Goal: Find specific page/section: Find specific page/section

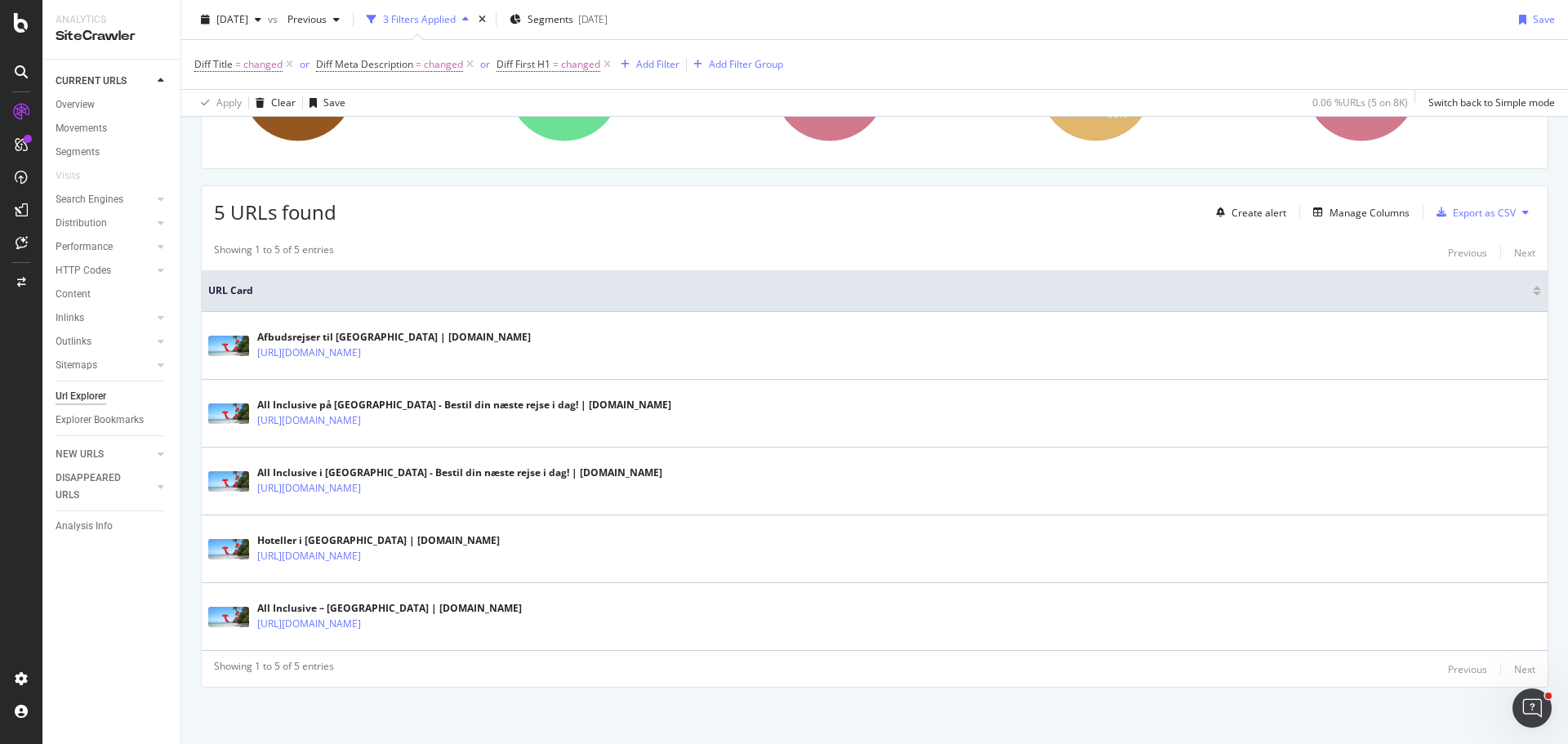
scroll to position [224, 0]
click at [1333, 206] on div "Manage Columns" at bounding box center [1369, 211] width 80 height 14
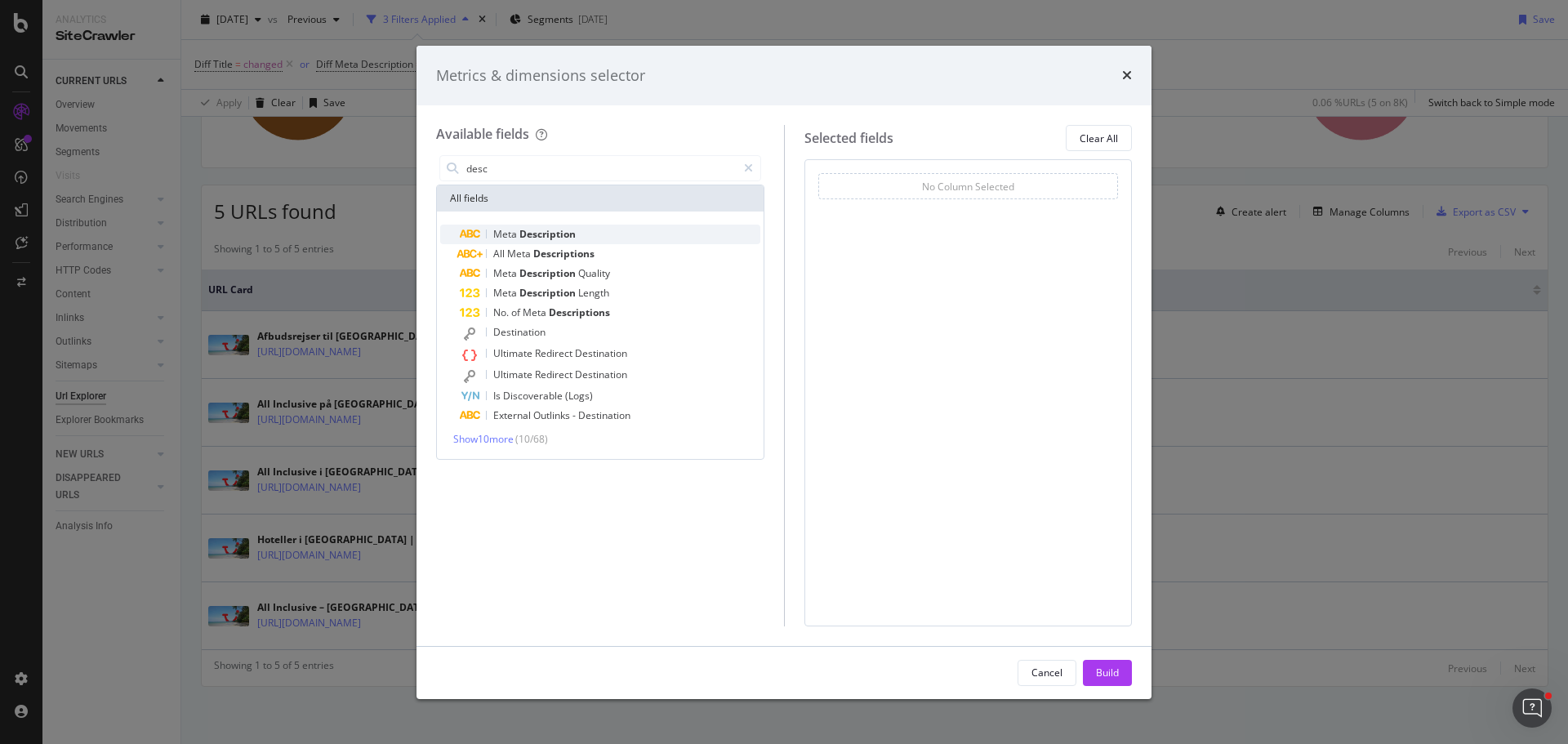
click at [572, 229] on span "Description" at bounding box center [547, 234] width 56 height 14
click at [571, 235] on span "Description" at bounding box center [547, 234] width 56 height 14
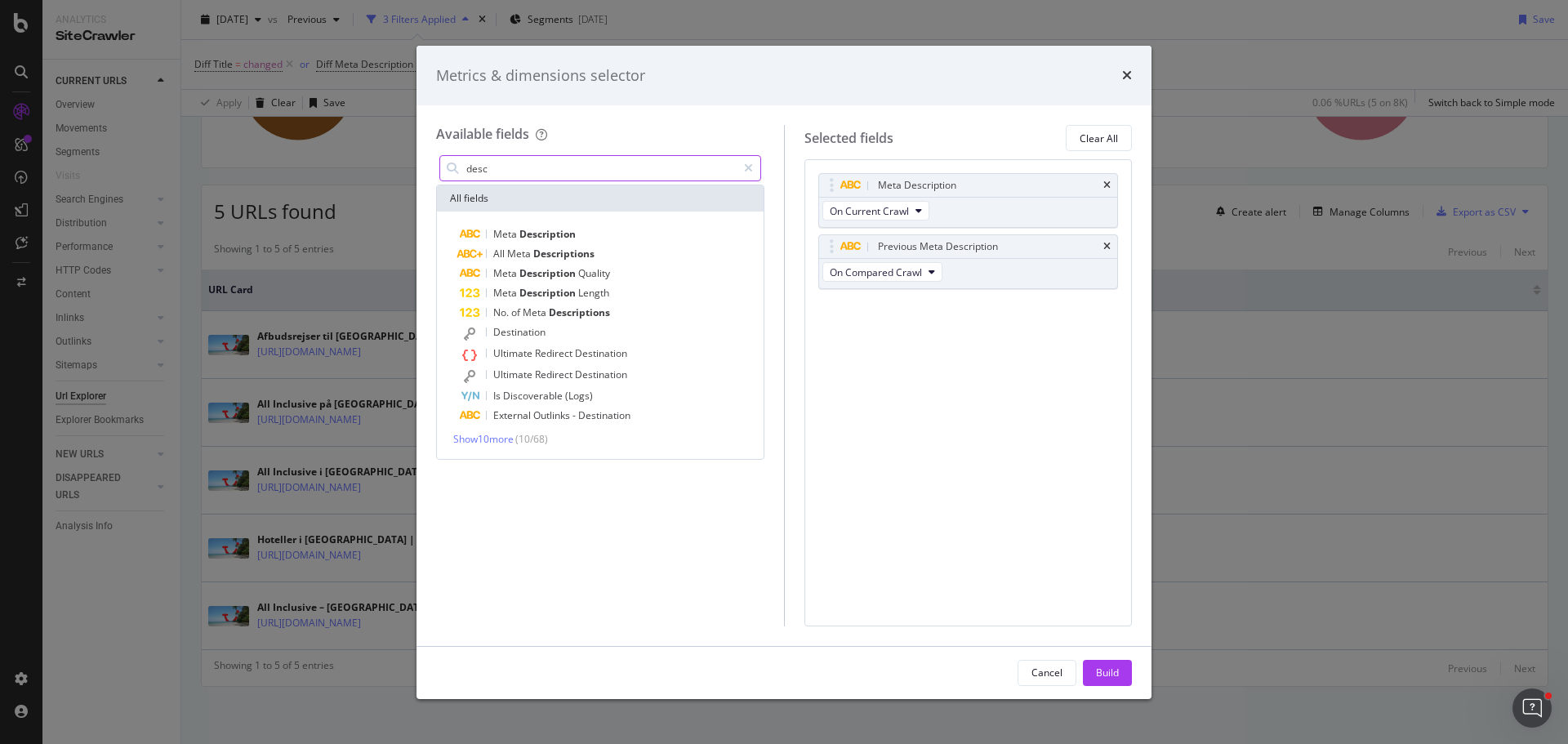
click at [553, 167] on input "desc" at bounding box center [601, 169] width 272 height 25
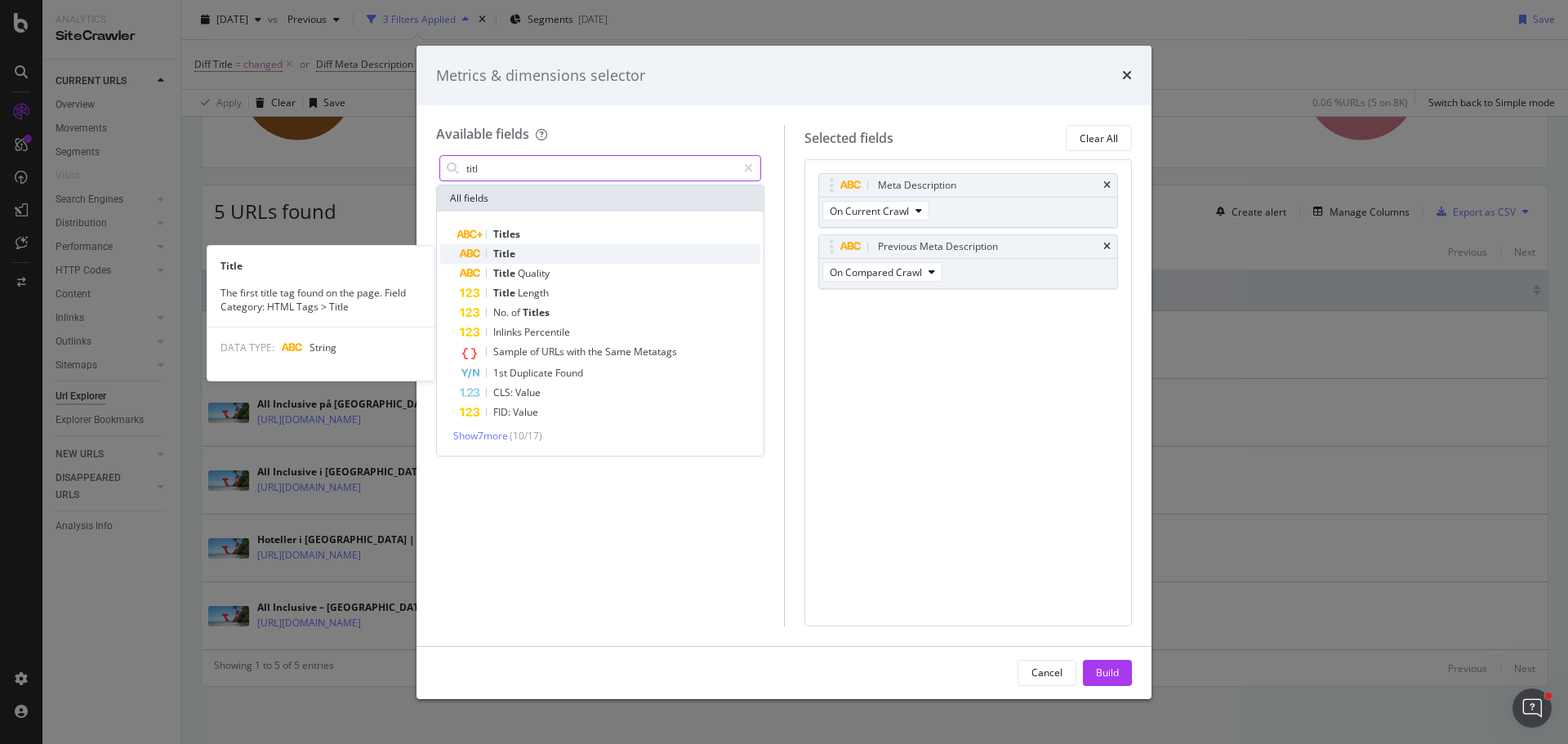
type input "titl"
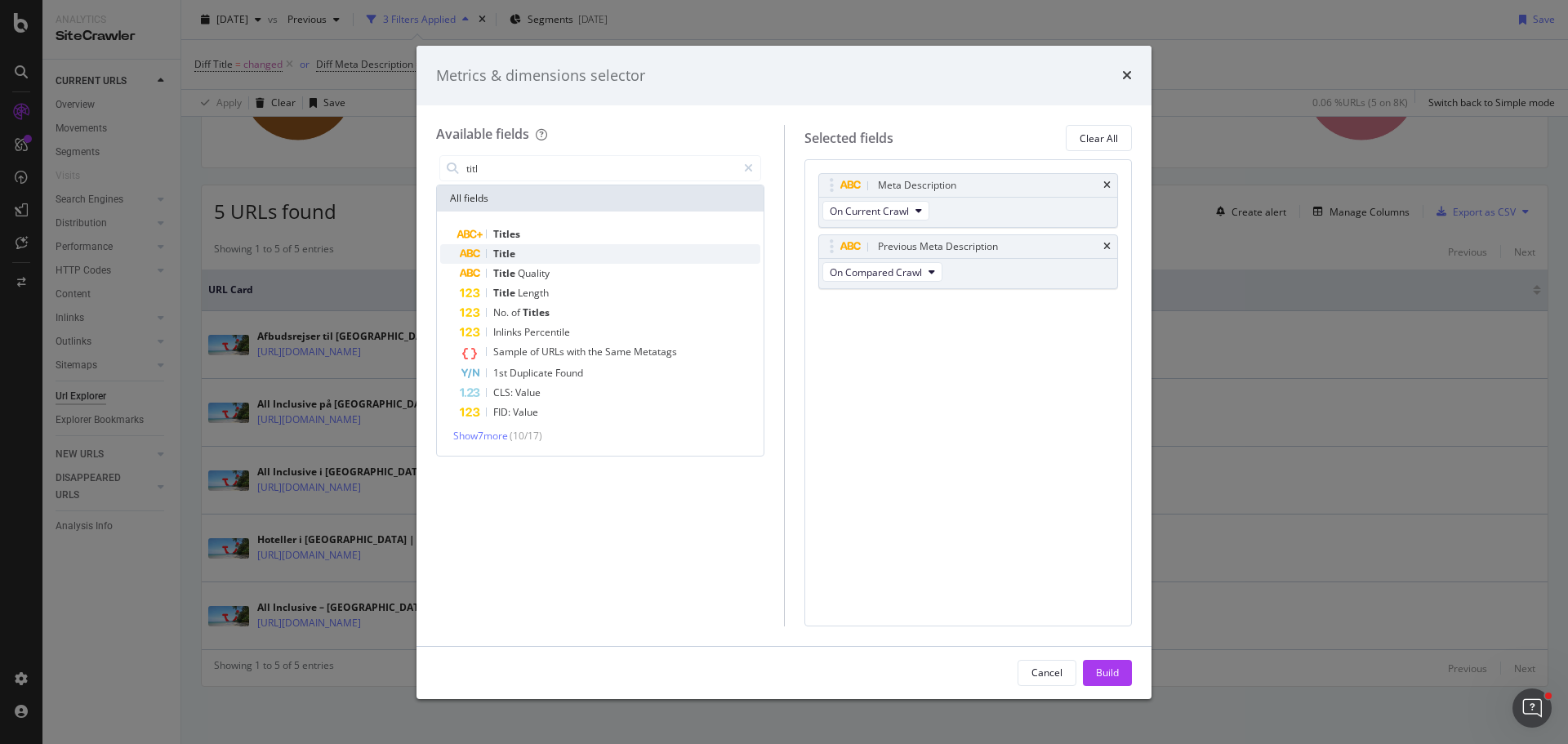
click at [531, 260] on div "Title" at bounding box center [609, 254] width 300 height 20
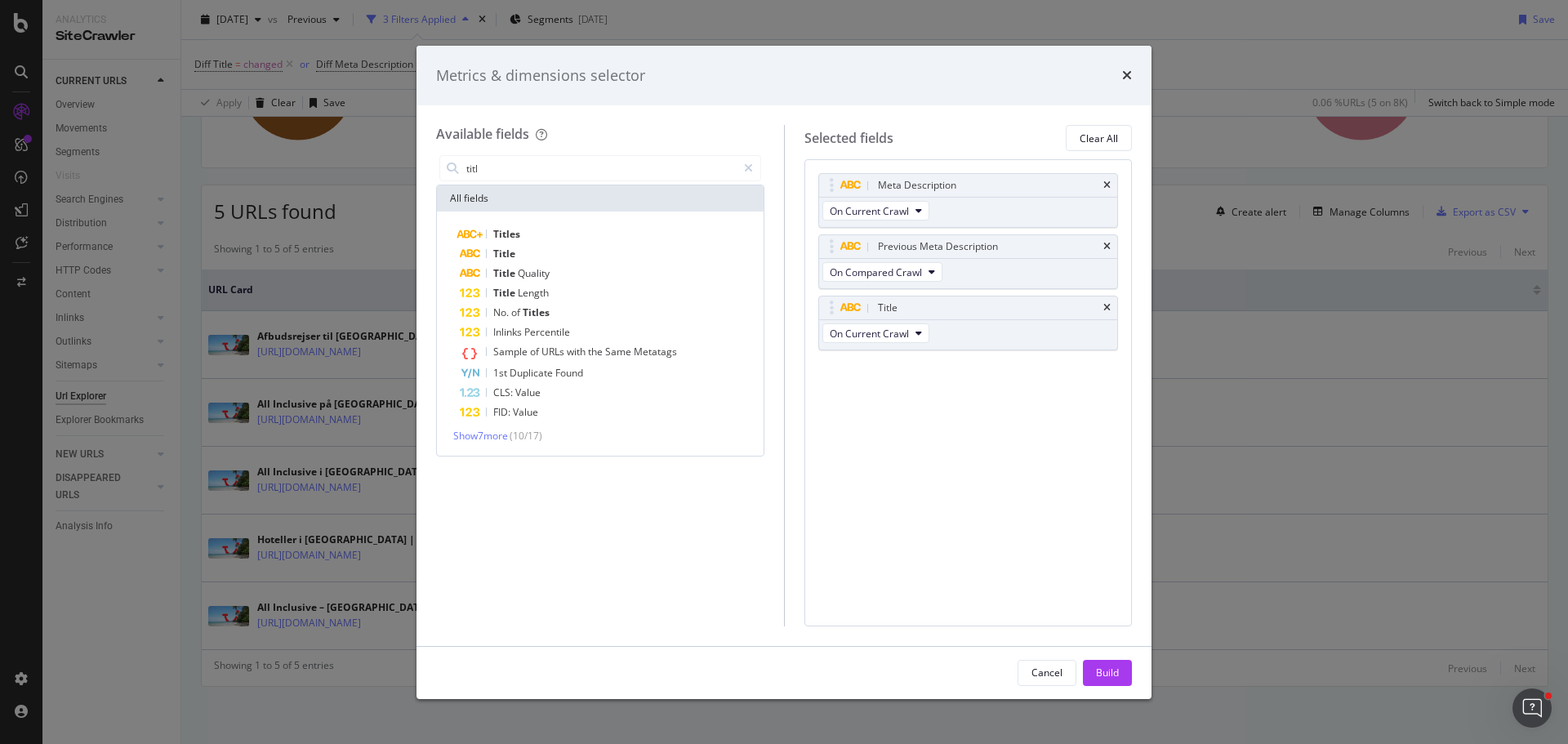
click at [531, 260] on div "Title" at bounding box center [609, 254] width 300 height 20
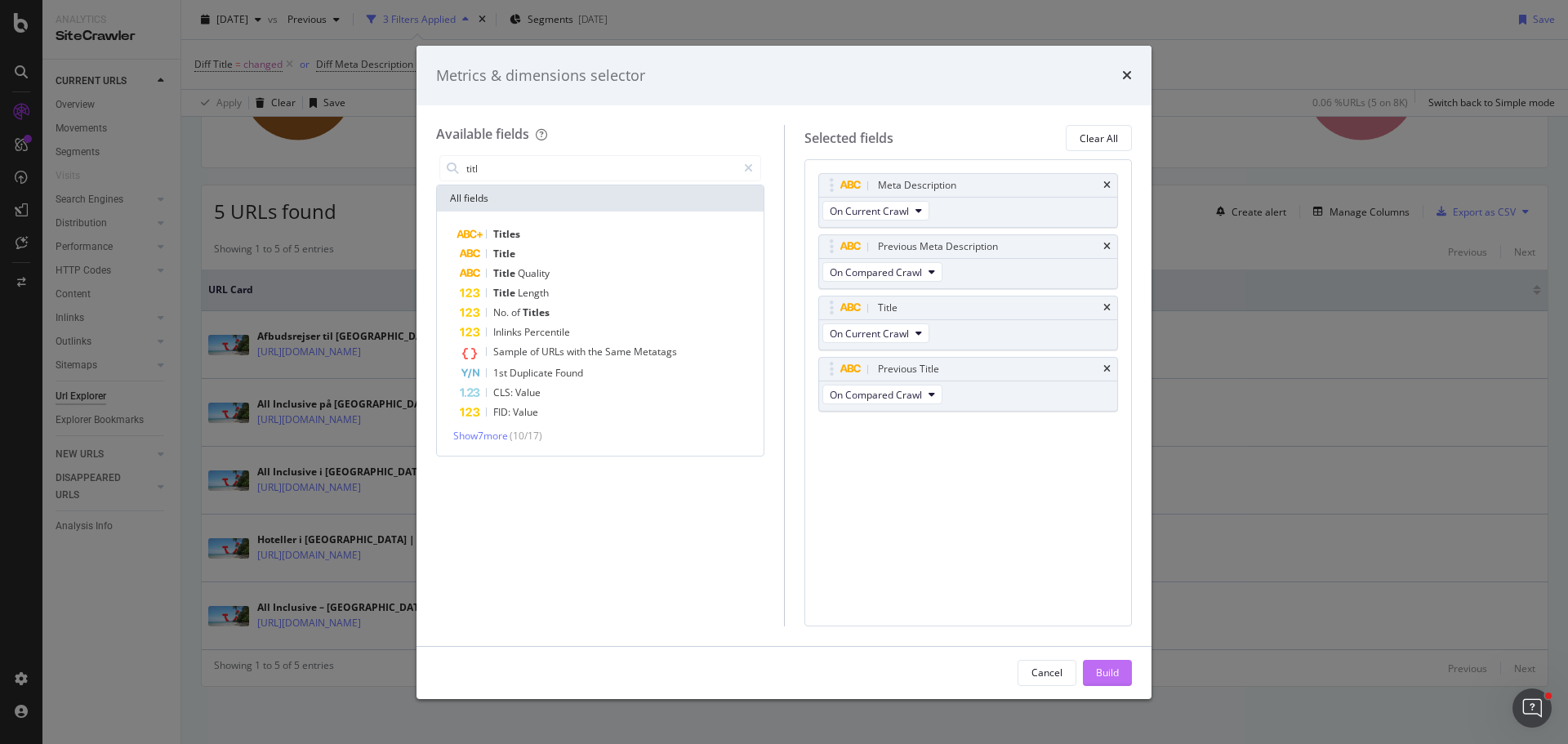
click at [1112, 664] on div "Build" at bounding box center [1108, 673] width 23 height 25
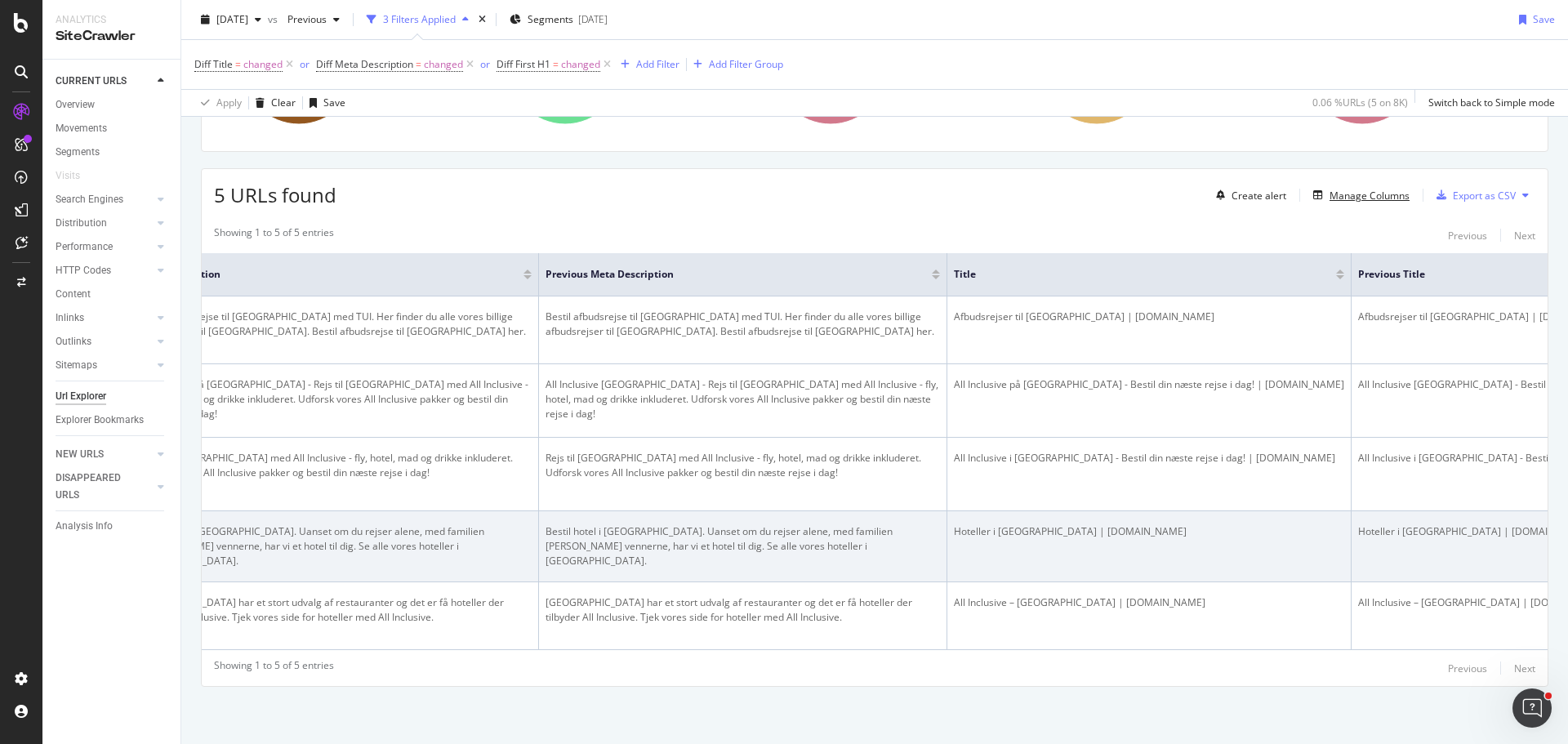
scroll to position [0, 488]
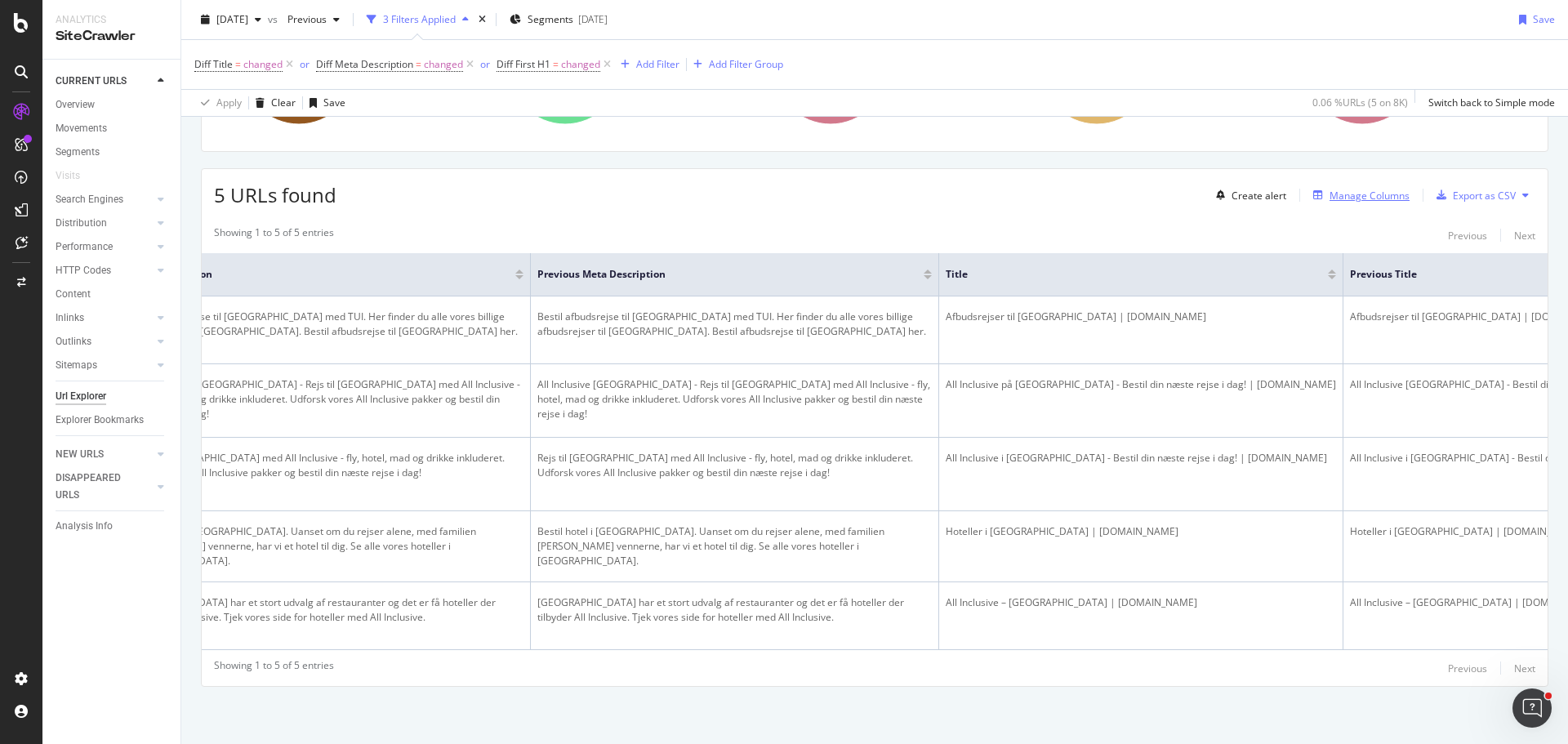
click at [1354, 189] on div "Manage Columns" at bounding box center [1369, 195] width 80 height 14
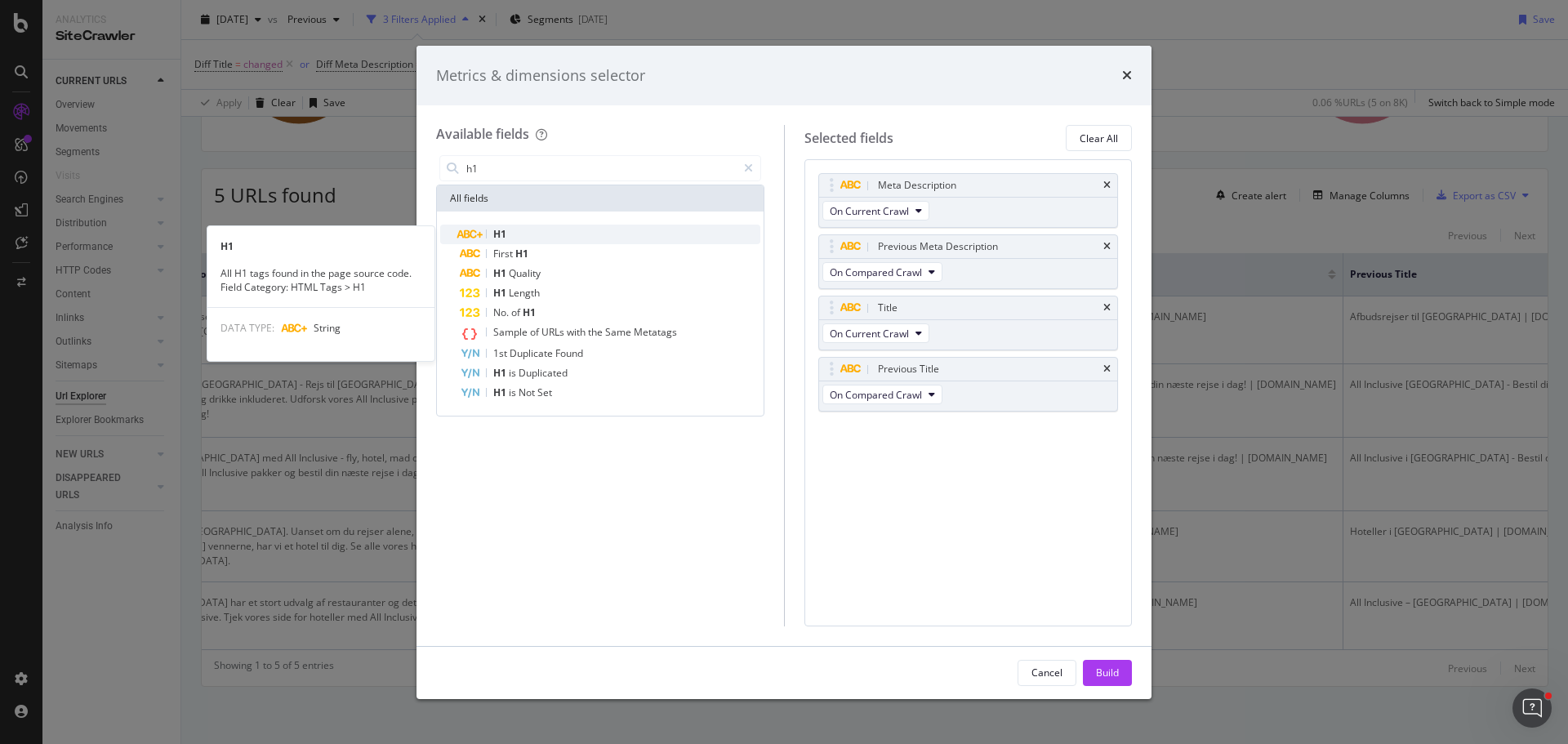
type input "h1"
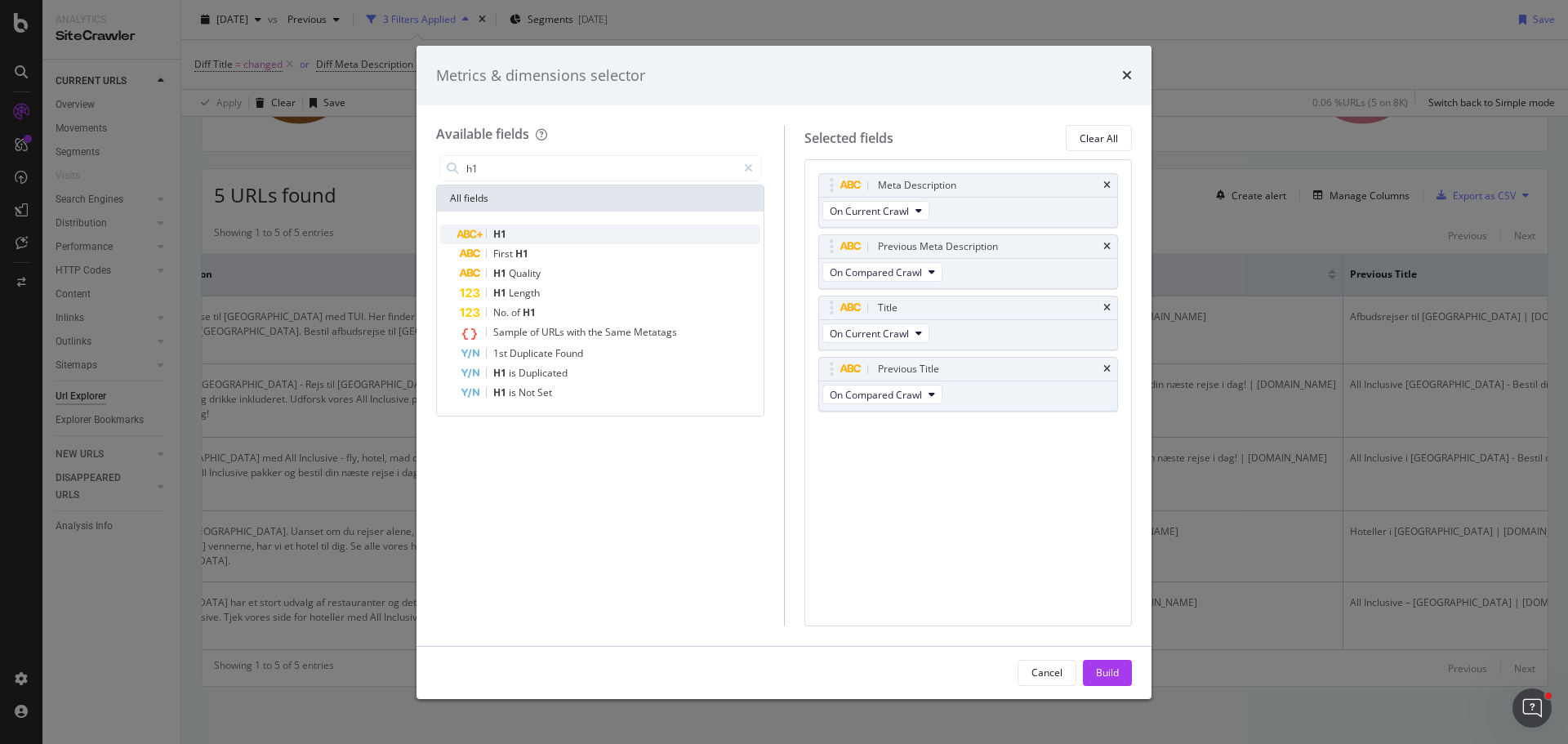
click at [510, 240] on div "H1" at bounding box center [609, 234] width 300 height 20
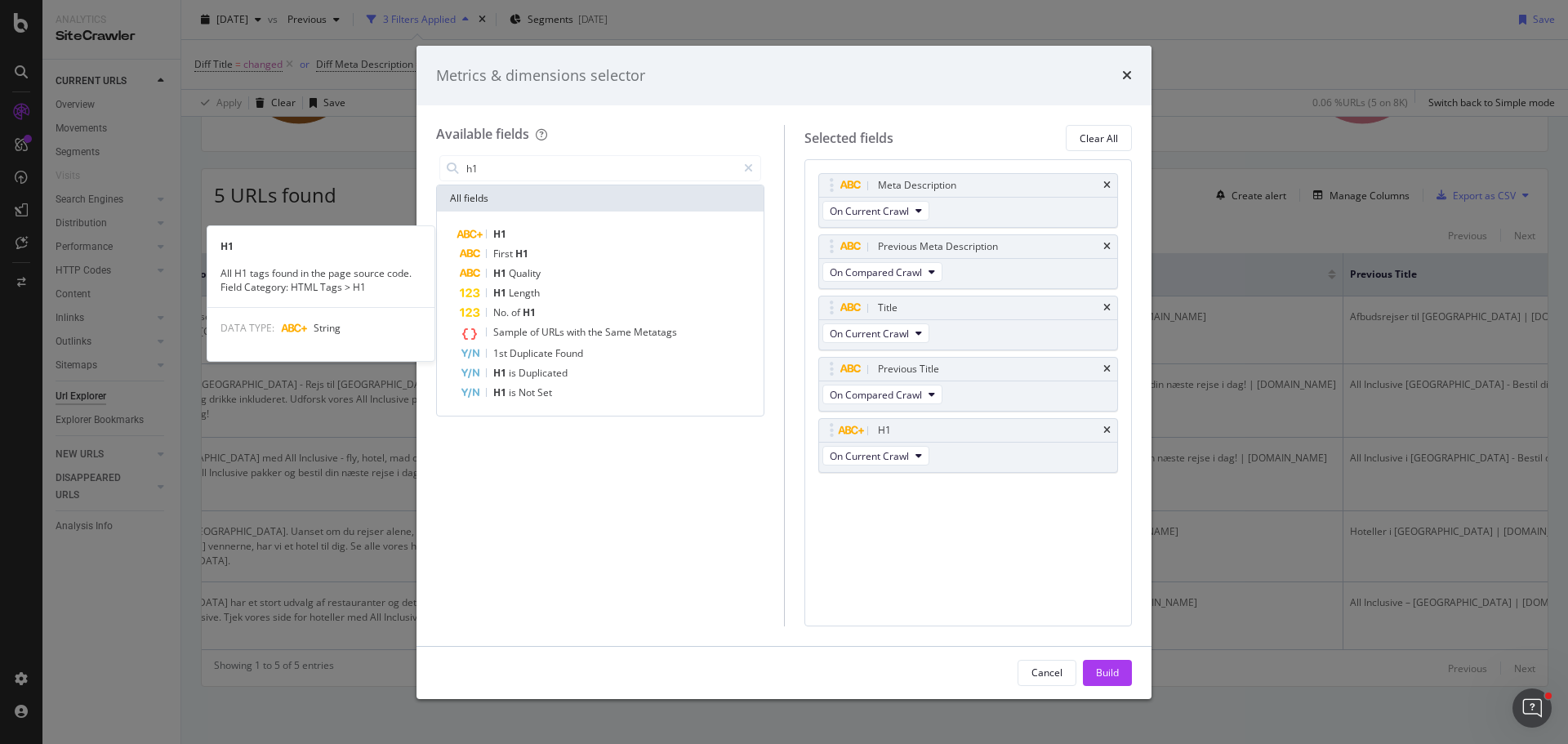
click at [510, 240] on div "H1" at bounding box center [609, 234] width 300 height 20
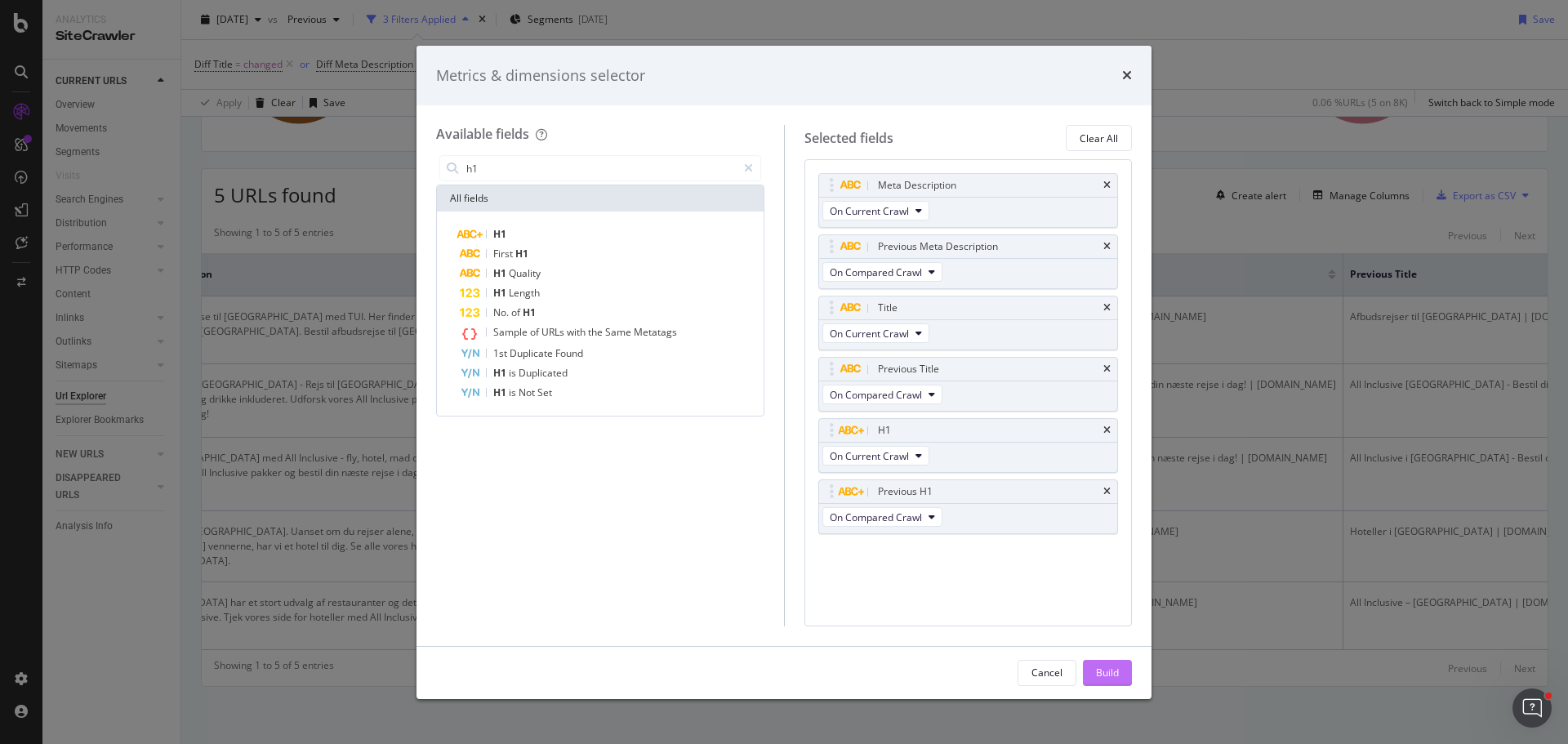
click at [1110, 671] on div "Build" at bounding box center [1108, 673] width 23 height 14
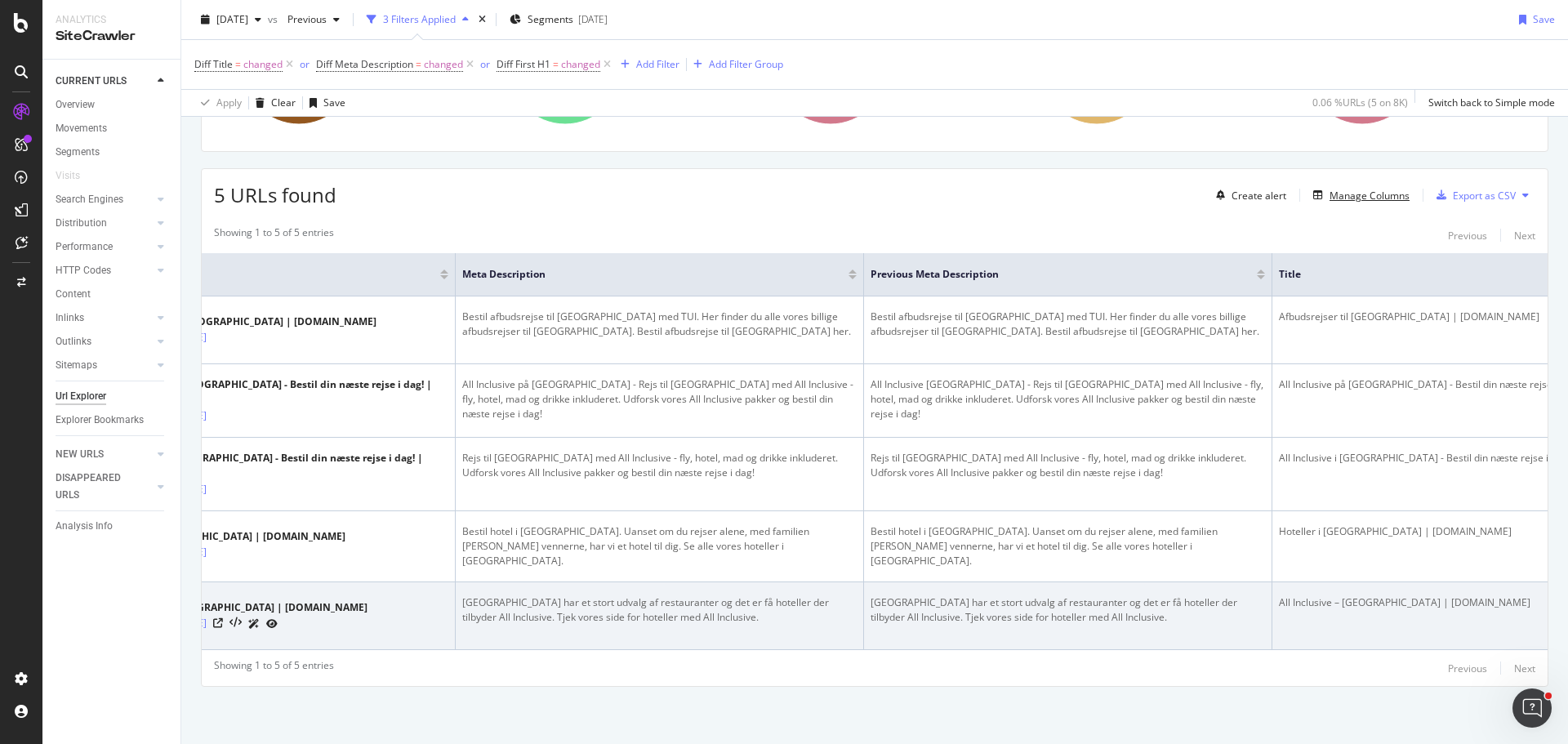
scroll to position [0, 149]
